Goal: Book appointment/travel/reservation

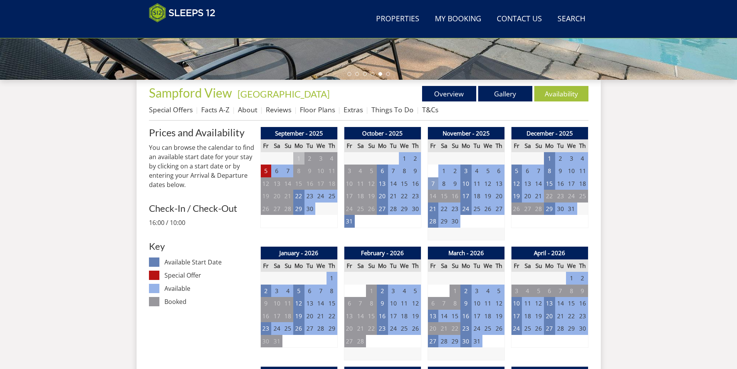
click at [431, 187] on td "7" at bounding box center [433, 183] width 11 height 13
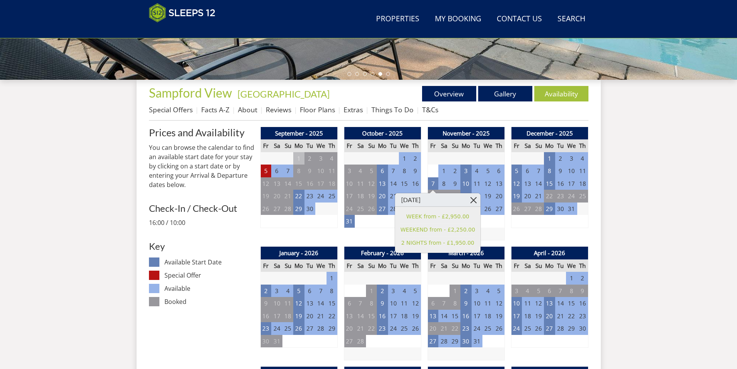
click at [467, 200] on link at bounding box center [474, 200] width 14 height 14
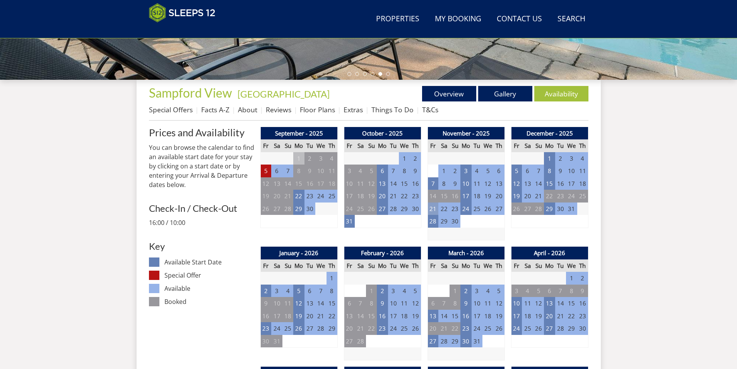
click at [429, 209] on td "21" at bounding box center [433, 208] width 11 height 13
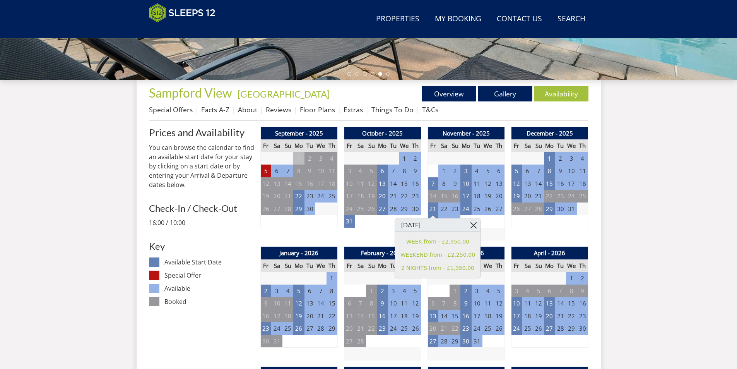
click at [467, 225] on link at bounding box center [474, 225] width 14 height 14
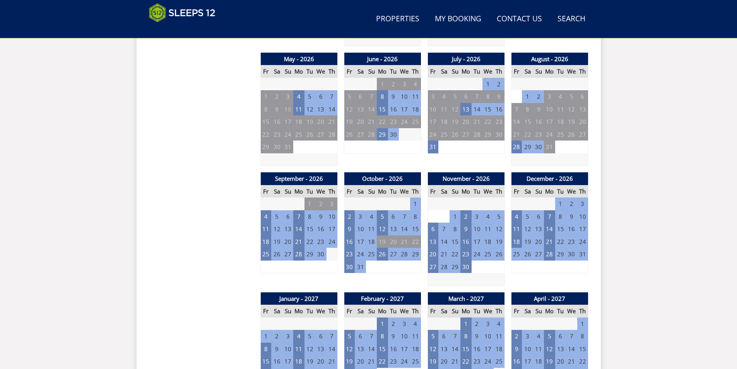
scroll to position [517, 0]
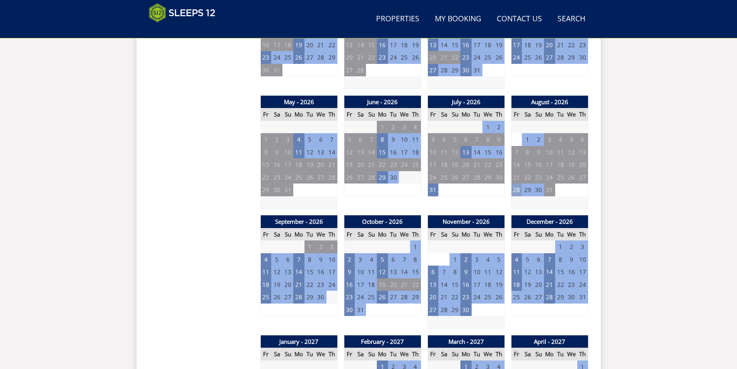
click at [514, 189] on td "28" at bounding box center [516, 189] width 11 height 13
click at [551, 206] on link at bounding box center [558, 207] width 14 height 14
click at [431, 188] on td "31" at bounding box center [433, 189] width 11 height 13
click at [467, 206] on link at bounding box center [474, 207] width 14 height 14
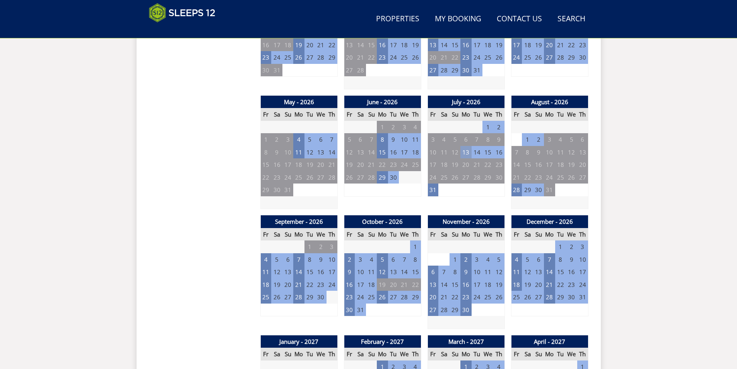
click at [464, 154] on td "13" at bounding box center [465, 152] width 11 height 13
click at [500, 169] on link at bounding box center [507, 169] width 14 height 14
click at [381, 177] on td "29" at bounding box center [382, 177] width 11 height 13
click at [416, 193] on link at bounding box center [423, 194] width 14 height 14
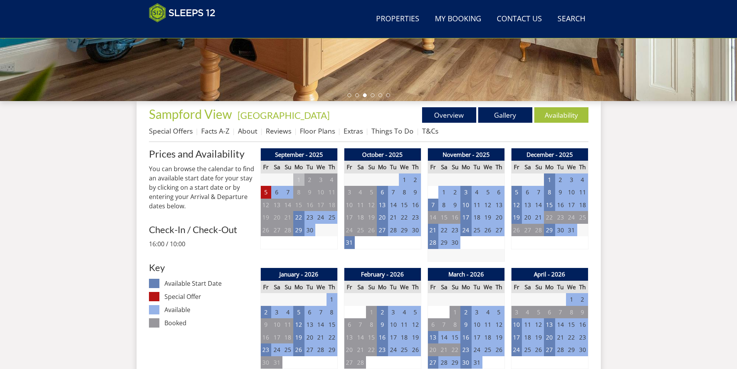
scroll to position [169, 0]
